Goal: Task Accomplishment & Management: Complete application form

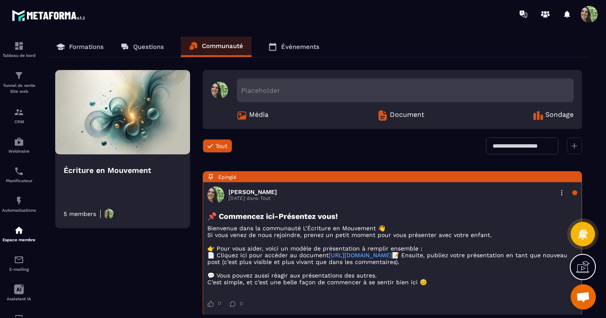
click at [306, 44] on p "Événements" at bounding box center [300, 47] width 38 height 8
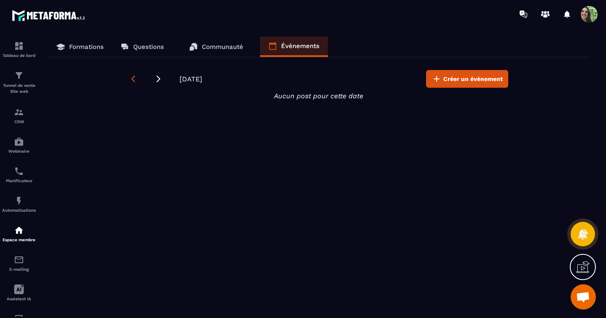
click at [134, 81] on icon at bounding box center [134, 78] width 4 height 7
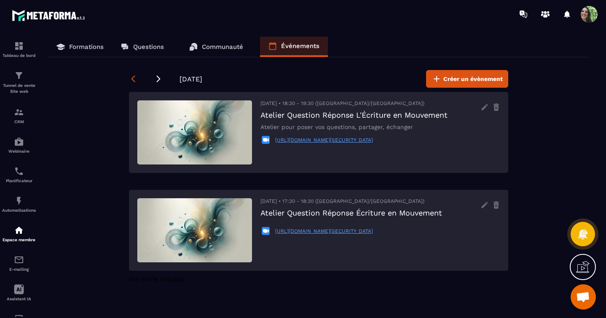
click at [134, 81] on icon at bounding box center [134, 78] width 4 height 7
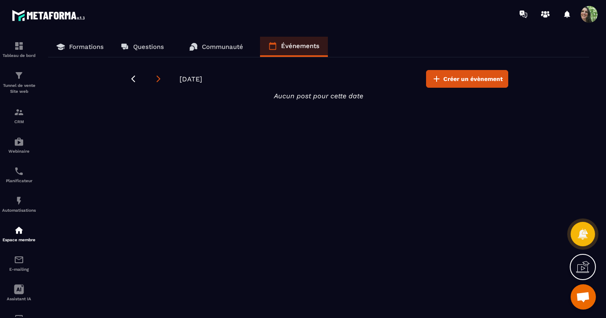
click at [156, 79] on icon at bounding box center [158, 79] width 8 height 8
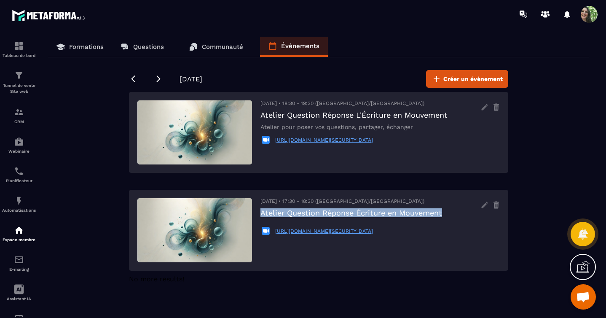
drag, startPoint x: 261, startPoint y: 210, endPoint x: 443, endPoint y: 216, distance: 182.7
click at [442, 216] on h3 "Atelier Question Réponse Écriture en Mouvement" at bounding box center [352, 212] width 182 height 9
copy h3 "Atelier Question Réponse Écriture en Mouvement"
click at [465, 76] on span "Créer un évènement" at bounding box center [473, 79] width 59 height 8
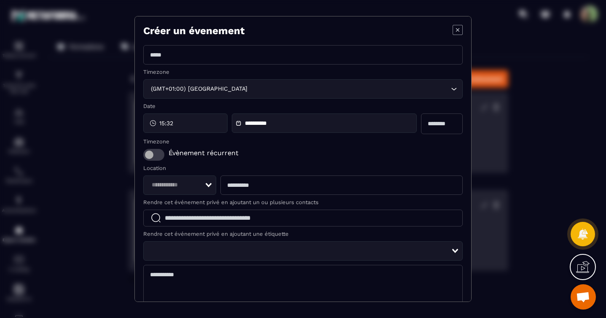
click at [189, 58] on input "Modal window" at bounding box center [303, 54] width 320 height 19
paste input "**********"
type input "**********"
click at [182, 123] on div "15:32" at bounding box center [185, 122] width 84 height 19
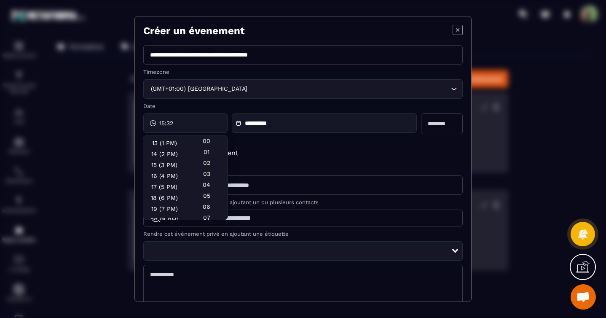
scroll to position [140, 0]
click at [166, 185] on div "17 (5 PM)" at bounding box center [164, 187] width 42 height 11
click at [202, 213] on div "30" at bounding box center [207, 214] width 42 height 11
click at [203, 213] on div "30" at bounding box center [207, 214] width 42 height 11
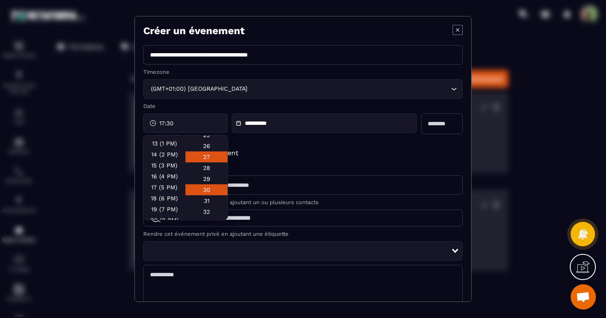
scroll to position [319, 0]
click at [296, 124] on input "**********" at bounding box center [274, 123] width 59 height 6
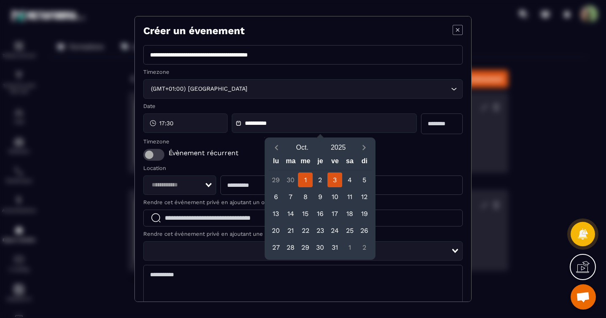
click at [338, 175] on div "3" at bounding box center [335, 179] width 15 height 15
type input "**********"
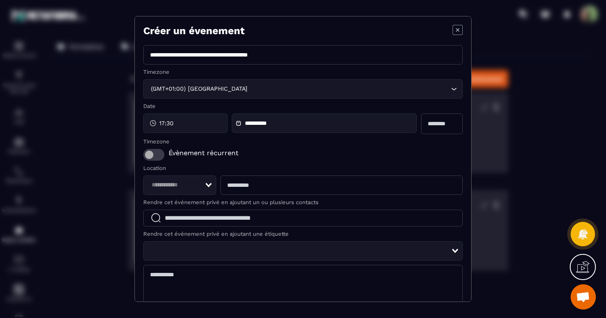
click at [421, 125] on input "Modal window" at bounding box center [442, 123] width 42 height 21
type input "*"
click at [208, 185] on icon "Search for option" at bounding box center [209, 185] width 6 height 4
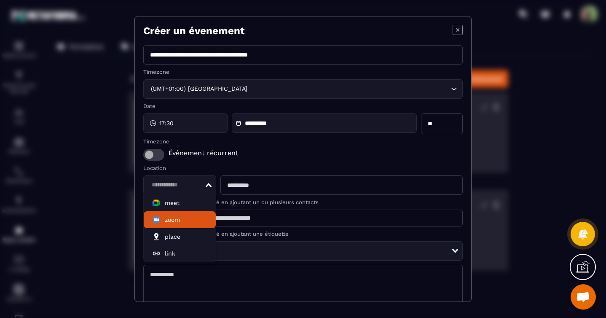
click at [179, 217] on span "zoom" at bounding box center [172, 219] width 15 height 8
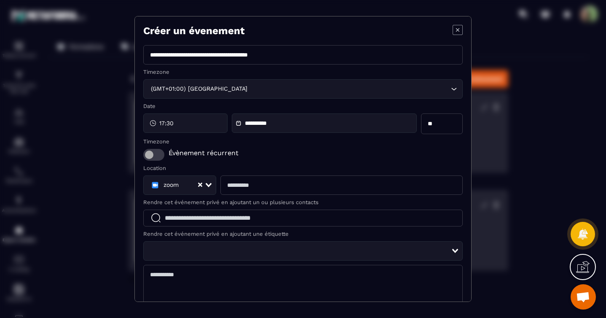
click at [231, 188] on input "Modal window" at bounding box center [342, 184] width 242 height 19
paste input "**********"
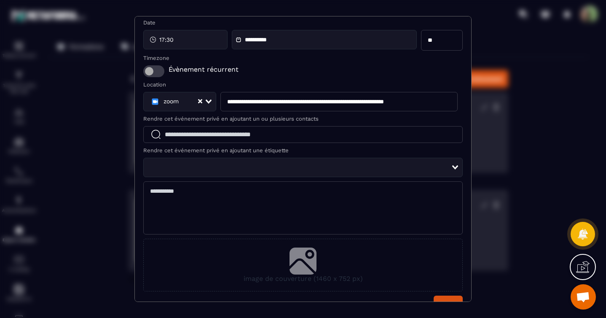
scroll to position [104, 0]
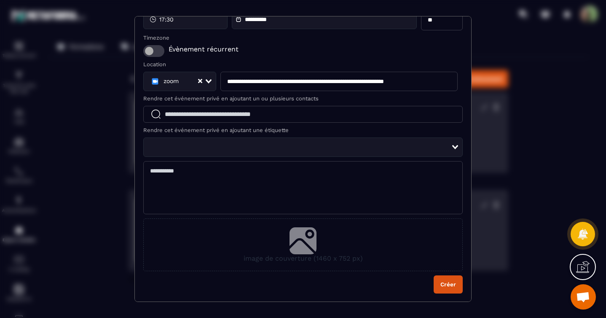
type input "**********"
click at [294, 233] on icon "Modal window" at bounding box center [303, 239] width 27 height 24
click at [0, 0] on input "image de couverture (1460 x 752 px)" at bounding box center [0, 0] width 0 height 0
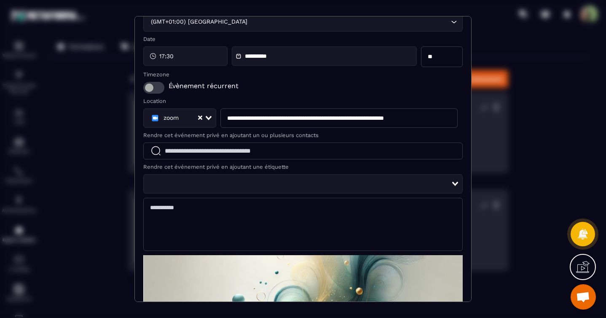
scroll to position [179, 0]
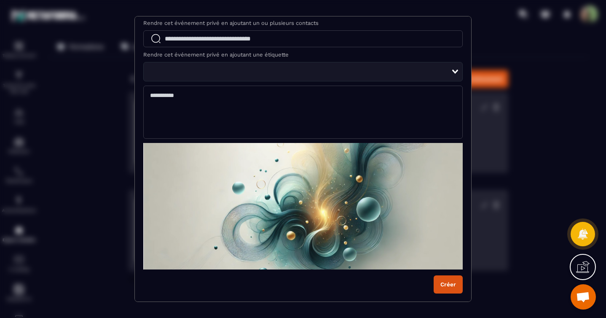
click at [434, 282] on button "Créer" at bounding box center [448, 284] width 29 height 18
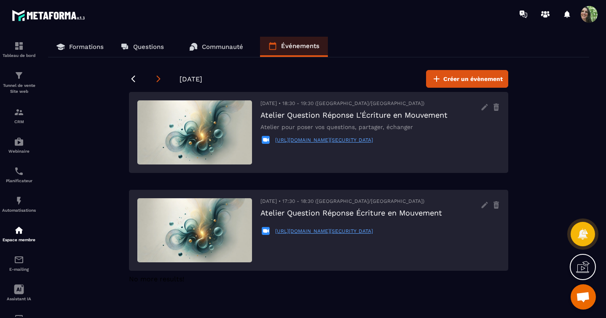
click at [158, 79] on icon at bounding box center [158, 79] width 8 height 8
